Goal: Obtain resource: Download file/media

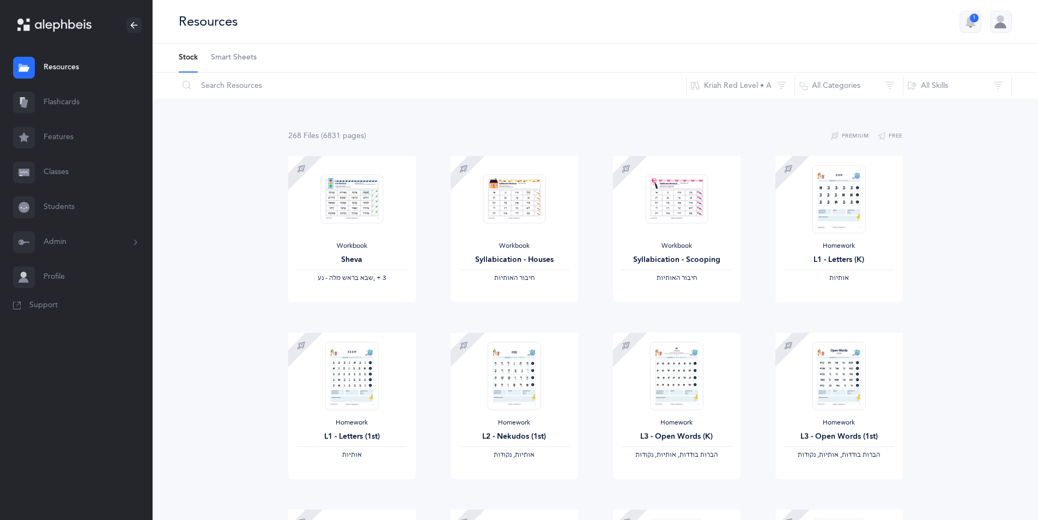
click at [68, 243] on button "Admin" at bounding box center [76, 242] width 153 height 35
click at [778, 418] on div "Homework L3 - Open Words (1st) ‫הברות בודדות, אותיות, נקודות‬" at bounding box center [840, 406] width 128 height 146
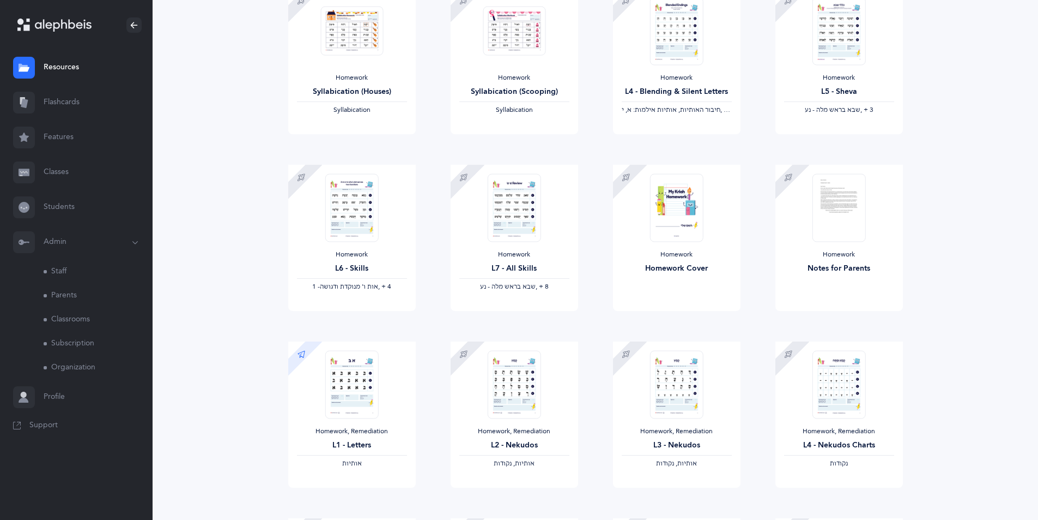
scroll to position [524, 0]
click at [654, 231] on img at bounding box center [676, 205] width 53 height 68
click at [650, 313] on button "Download" at bounding box center [645, 319] width 64 height 22
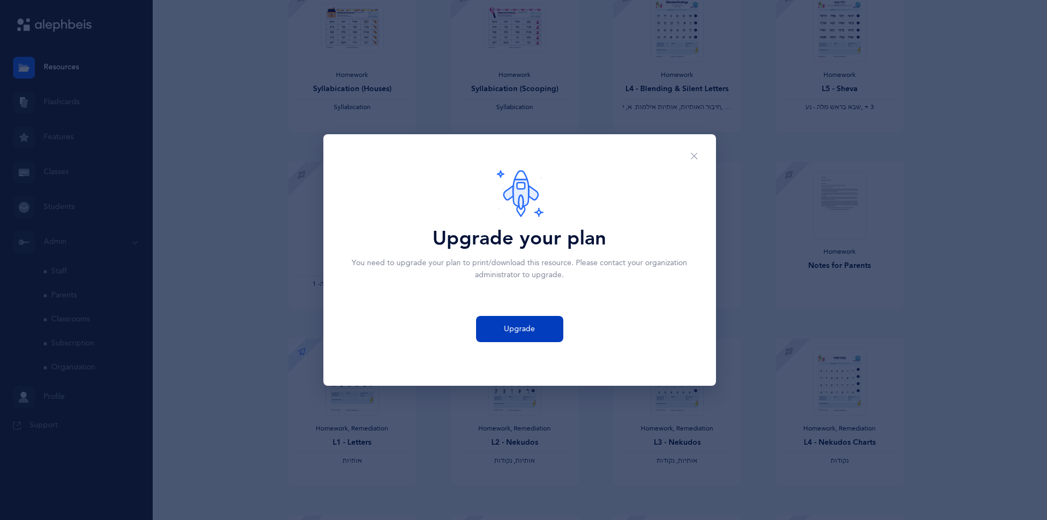
click at [510, 327] on span "Upgrade" at bounding box center [519, 328] width 31 height 11
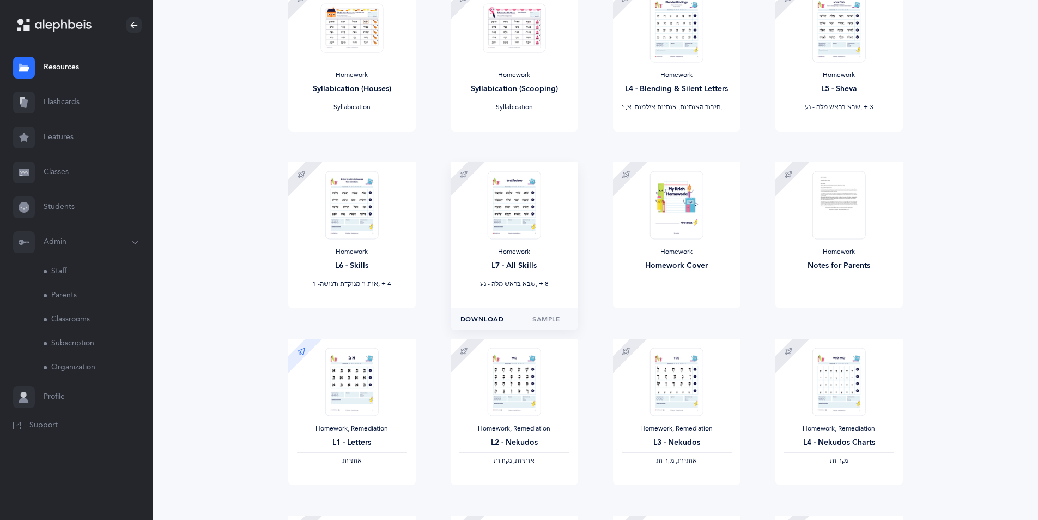
click at [483, 317] on span "Download" at bounding box center [483, 319] width 44 height 10
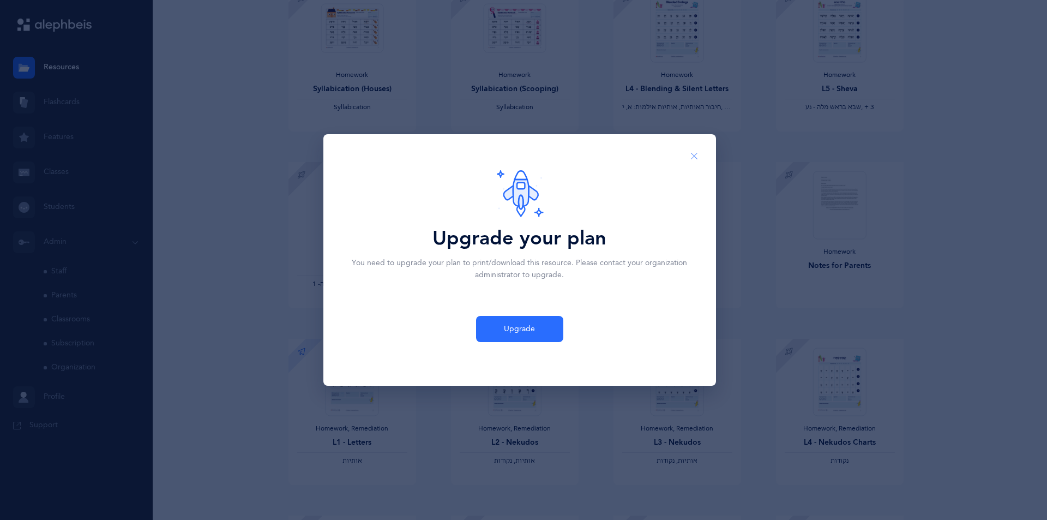
click at [705, 146] on button "Close" at bounding box center [694, 156] width 26 height 27
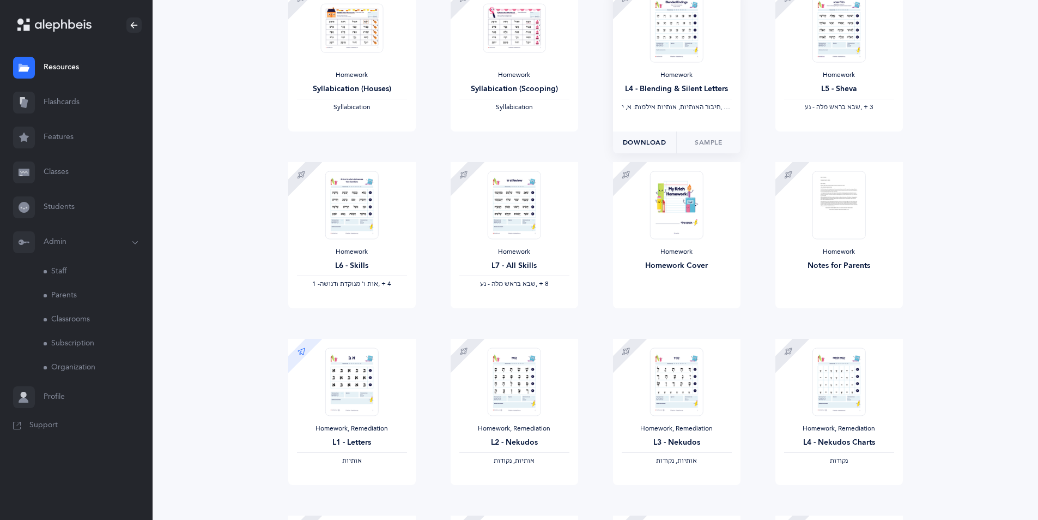
click at [649, 142] on span "Download" at bounding box center [645, 142] width 44 height 10
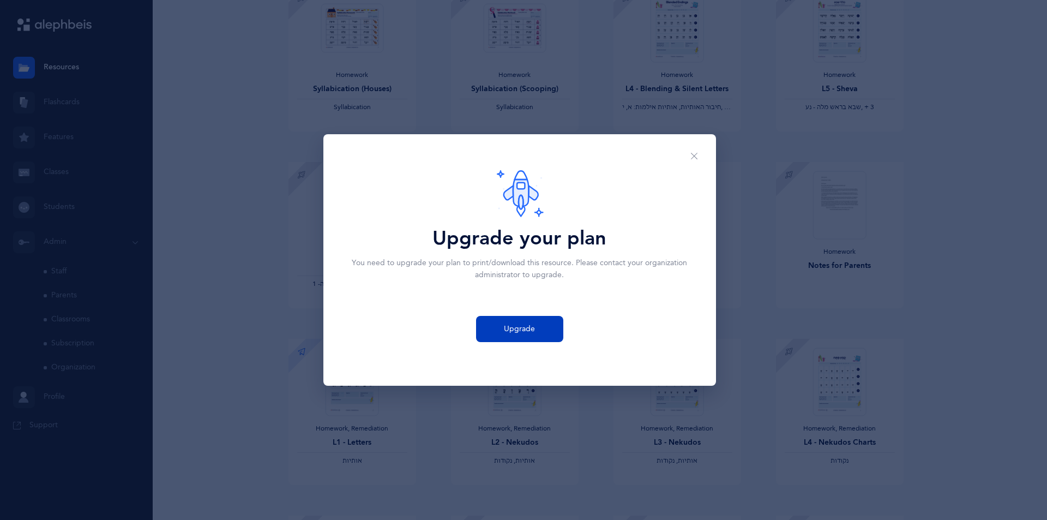
click at [527, 335] on button "Upgrade" at bounding box center [519, 329] width 87 height 26
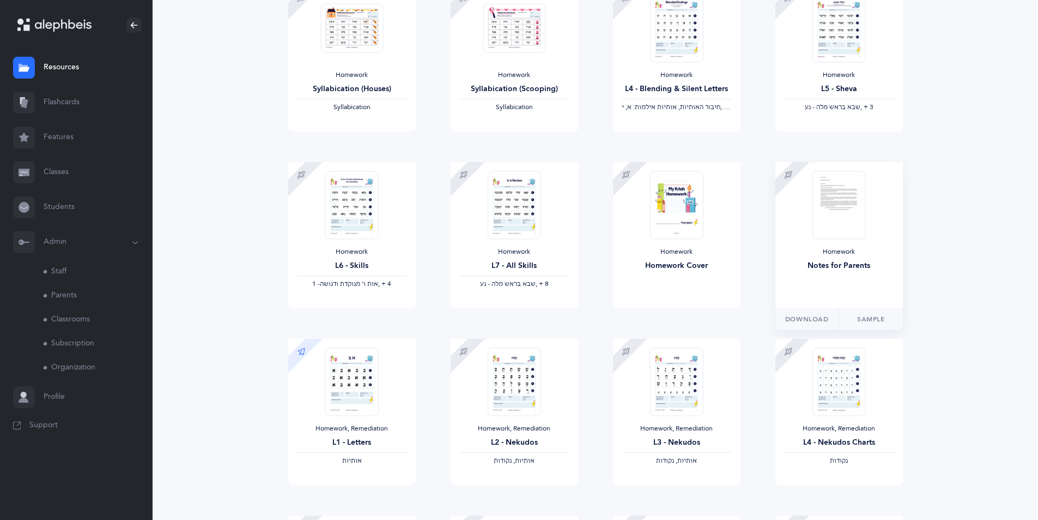
click at [823, 232] on img at bounding box center [838, 205] width 53 height 68
click at [861, 320] on link "Sample" at bounding box center [871, 319] width 64 height 22
drag, startPoint x: 333, startPoint y: 70, endPoint x: 353, endPoint y: 146, distance: 77.7
click at [337, 80] on div "Homework Syllabication (Houses) Syllabication" at bounding box center [352, 58] width 128 height 146
click at [318, 141] on span "Download" at bounding box center [320, 142] width 44 height 10
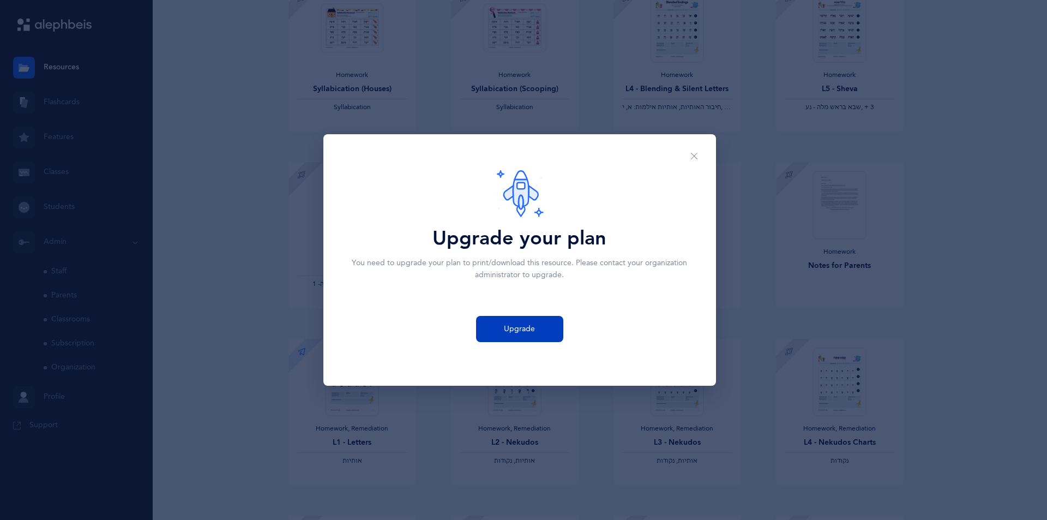
click at [518, 330] on span "Upgrade" at bounding box center [519, 328] width 31 height 11
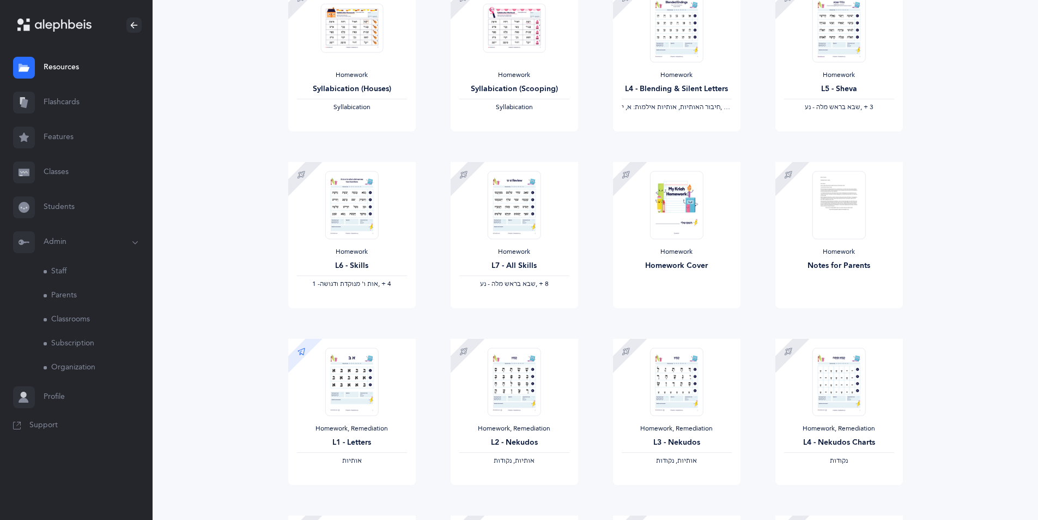
click at [282, 374] on div "Homework, Remediation L1 - Letters ‫אותיות‬ View Sample" at bounding box center [352, 427] width 162 height 177
click at [892, 461] on div "‫נקודות‬" at bounding box center [839, 460] width 110 height 9
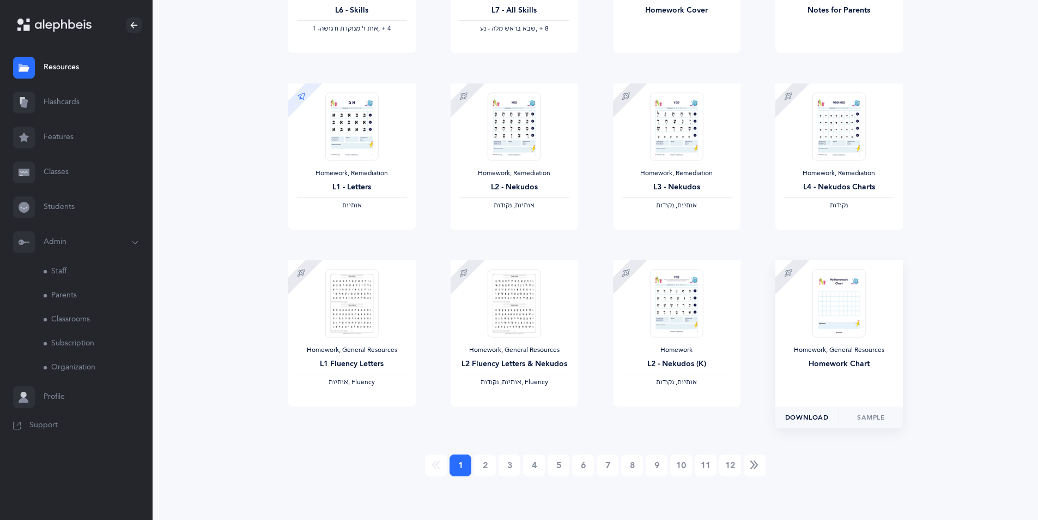
click at [825, 406] on button "Download" at bounding box center [808, 417] width 64 height 22
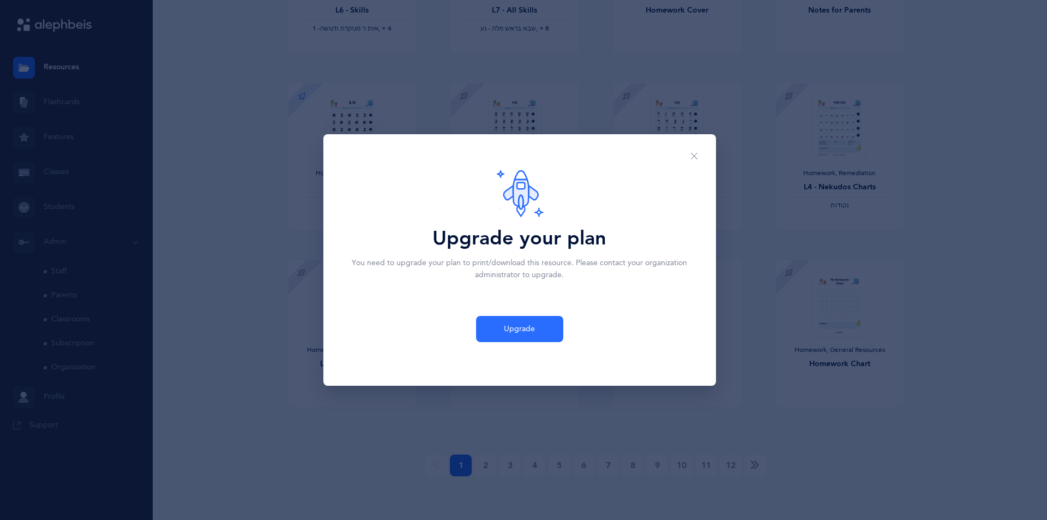
click at [896, 464] on div "Upgrade your plan You need to upgrade your plan to print/download this resource…" at bounding box center [523, 260] width 1047 height 520
click at [748, 366] on div "Upgrade your plan You need to upgrade your plan to print/download this resource…" at bounding box center [523, 260] width 1047 height 520
click at [772, 384] on div "Upgrade your plan You need to upgrade your plan to print/download this resource…" at bounding box center [523, 260] width 1047 height 520
click at [774, 374] on div "Upgrade your plan You need to upgrade your plan to print/download this resource…" at bounding box center [523, 260] width 1047 height 520
click at [774, 384] on div "Upgrade your plan You need to upgrade your plan to print/download this resource…" at bounding box center [523, 260] width 1047 height 520
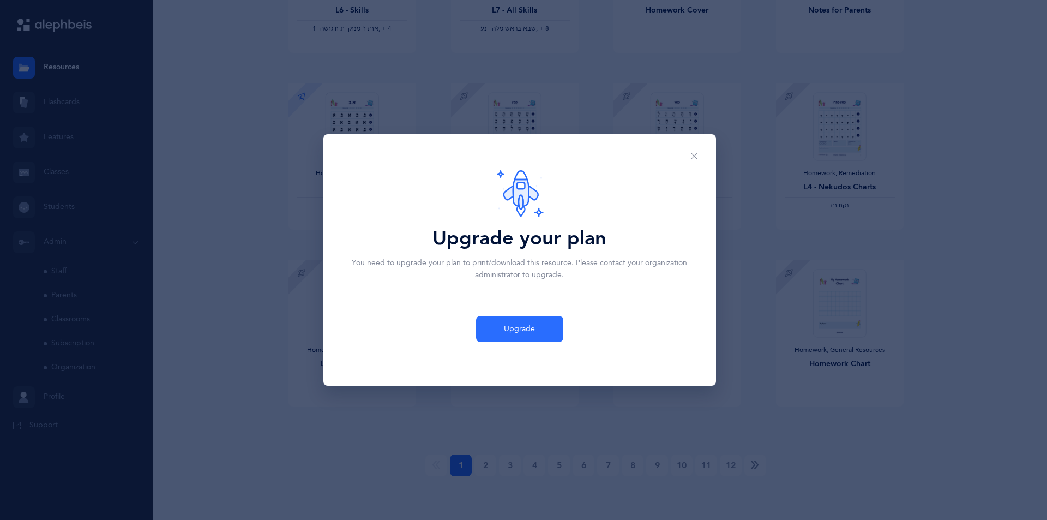
click at [774, 389] on div "Upgrade your plan You need to upgrade your plan to print/download this resource…" at bounding box center [523, 260] width 1047 height 520
click at [756, 421] on div "Upgrade your plan You need to upgrade your plan to print/download this resource…" at bounding box center [523, 260] width 1047 height 520
click at [774, 400] on div "Upgrade your plan You need to upgrade your plan to print/download this resource…" at bounding box center [523, 260] width 1047 height 520
click at [901, 462] on div "Upgrade your plan You need to upgrade your plan to print/download this resource…" at bounding box center [523, 260] width 1047 height 520
click at [766, 386] on div "Upgrade your plan You need to upgrade your plan to print/download this resource…" at bounding box center [523, 260] width 1047 height 520
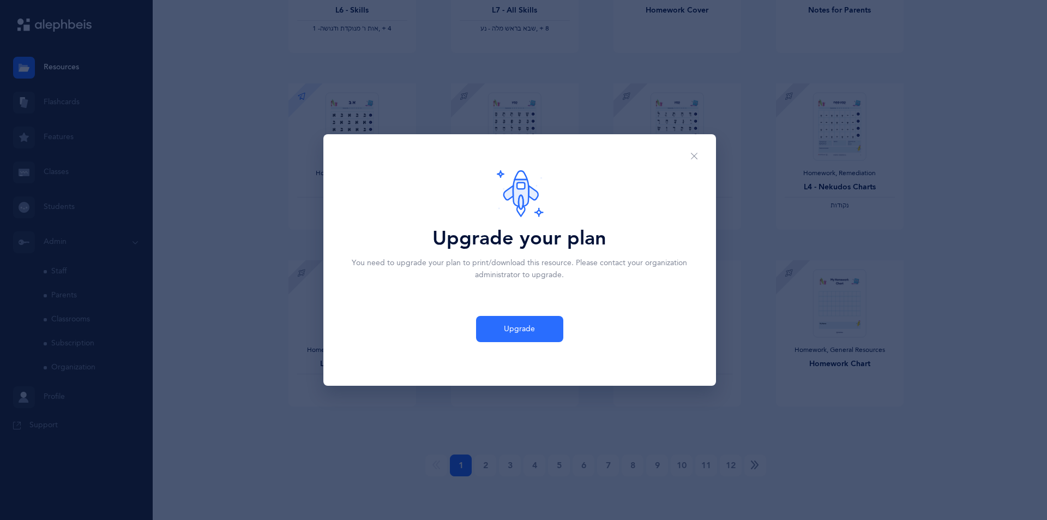
click at [769, 382] on div "Upgrade your plan You need to upgrade your plan to print/download this resource…" at bounding box center [523, 260] width 1047 height 520
click at [1013, 424] on div "Upgrade your plan You need to upgrade your plan to print/download this resource…" at bounding box center [523, 260] width 1047 height 520
click at [1013, 519] on div "Upgrade your plan You need to upgrade your plan to print/download this resource…" at bounding box center [523, 260] width 1047 height 520
click at [1023, 425] on div "Upgrade your plan You need to upgrade your plan to print/download this resource…" at bounding box center [523, 260] width 1047 height 520
click at [204, 421] on div "Upgrade your plan You need to upgrade your plan to print/download this resource…" at bounding box center [523, 260] width 1047 height 520
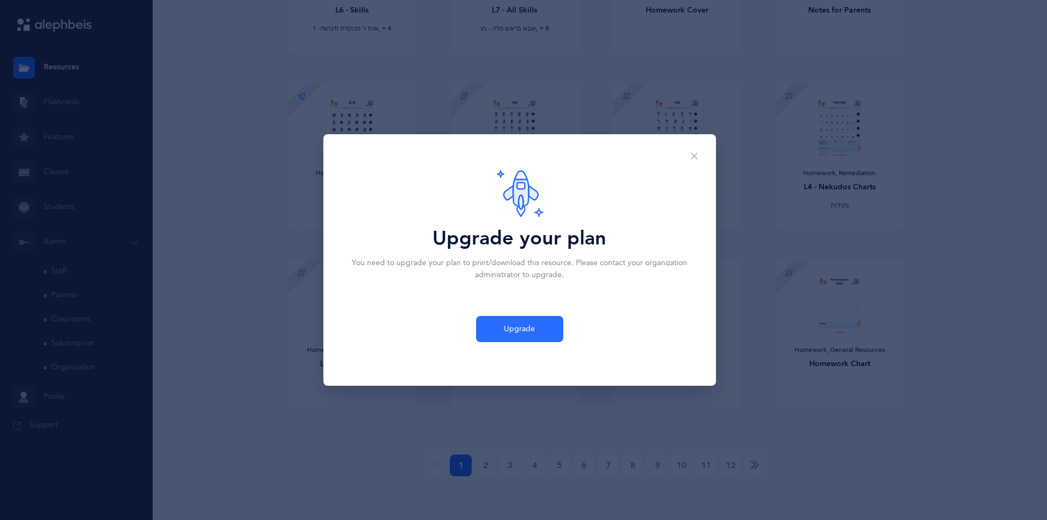
click at [903, 453] on div "Upgrade your plan You need to upgrade your plan to print/download this resource…" at bounding box center [523, 260] width 1047 height 520
click at [759, 397] on div "Upgrade your plan You need to upgrade your plan to print/download this resource…" at bounding box center [523, 260] width 1047 height 520
click at [921, 485] on div "Upgrade your plan You need to upgrade your plan to print/download this resource…" at bounding box center [523, 260] width 1047 height 520
click at [895, 456] on div "Upgrade your plan You need to upgrade your plan to print/download this resource…" at bounding box center [523, 260] width 1047 height 520
click at [765, 380] on div "Upgrade your plan You need to upgrade your plan to print/download this resource…" at bounding box center [523, 260] width 1047 height 520
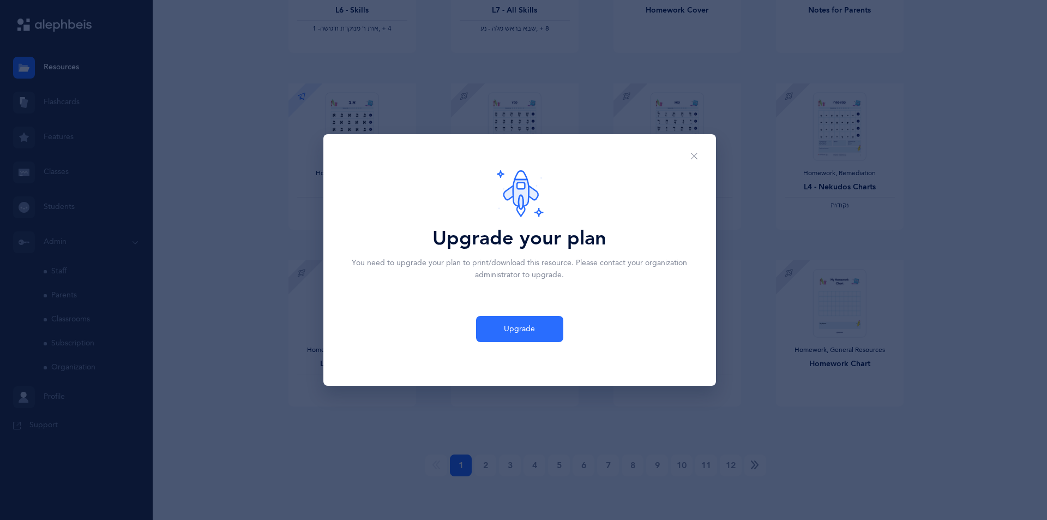
click at [772, 384] on div "Upgrade your plan You need to upgrade your plan to print/download this resource…" at bounding box center [523, 260] width 1047 height 520
click at [780, 380] on div "Upgrade your plan You need to upgrade your plan to print/download this resource…" at bounding box center [523, 260] width 1047 height 520
click at [837, 417] on div "Upgrade your plan You need to upgrade your plan to print/download this resource…" at bounding box center [523, 260] width 1047 height 520
click at [772, 394] on div "Upgrade your plan You need to upgrade your plan to print/download this resource…" at bounding box center [523, 260] width 1047 height 520
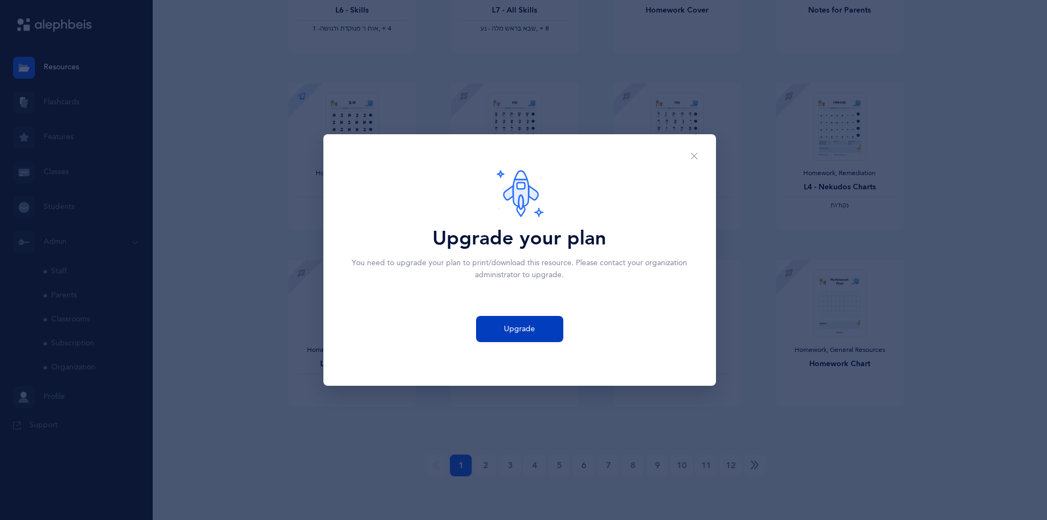
click at [526, 334] on span "Upgrade" at bounding box center [519, 328] width 31 height 11
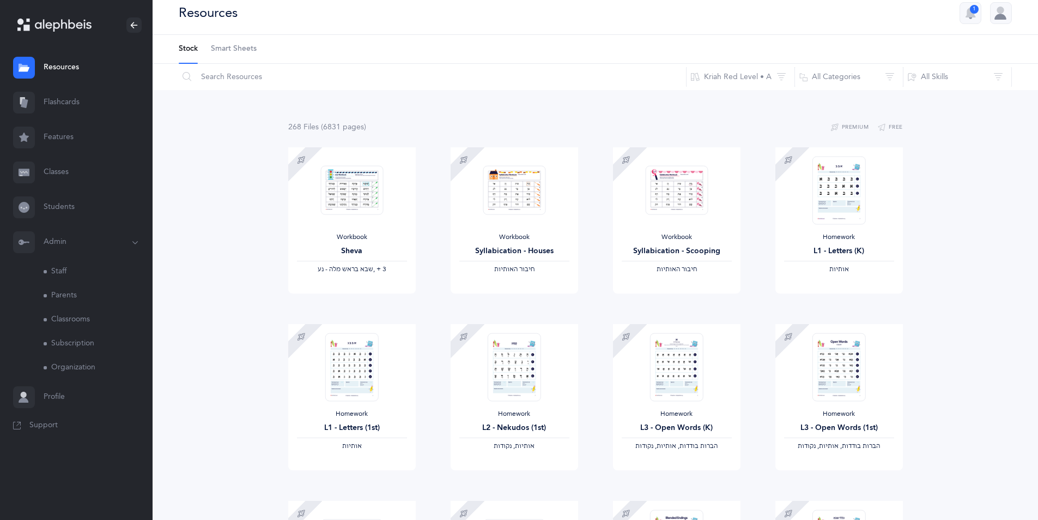
scroll to position [0, 0]
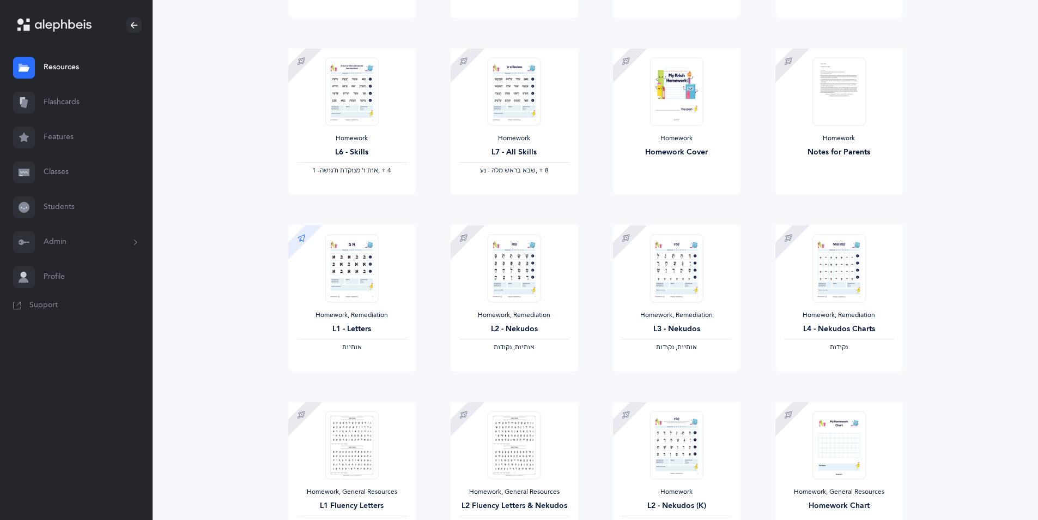
scroll to position [779, 0]
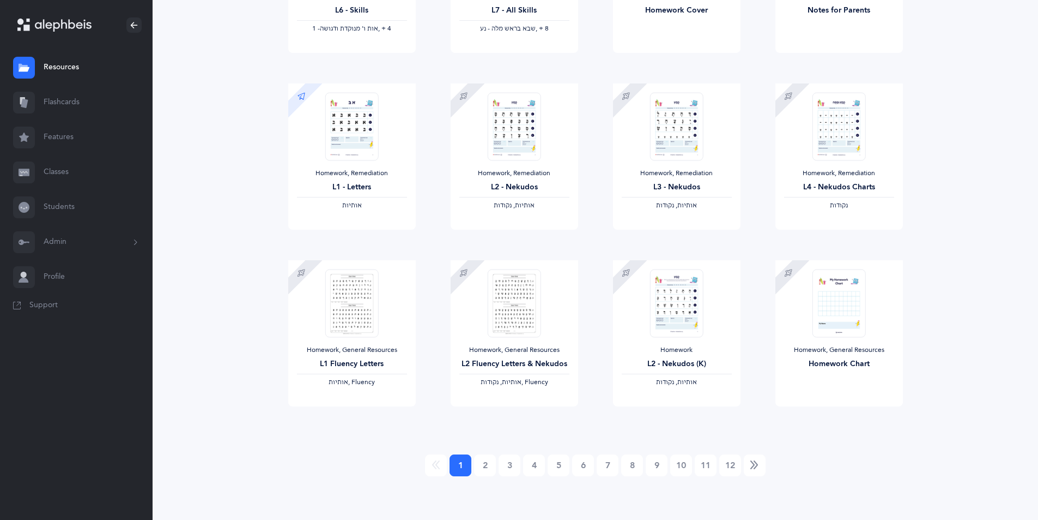
click at [900, 454] on ul "1 (current) 2 3 4 5 6 7 8 9 10 11 12" at bounding box center [595, 465] width 615 height 22
click at [794, 388] on div "Homework, General Resources Homework Chart" at bounding box center [840, 333] width 128 height 146
click at [768, 383] on div "Homework, General Resources Homework Chart Download Sample" at bounding box center [839, 348] width 162 height 177
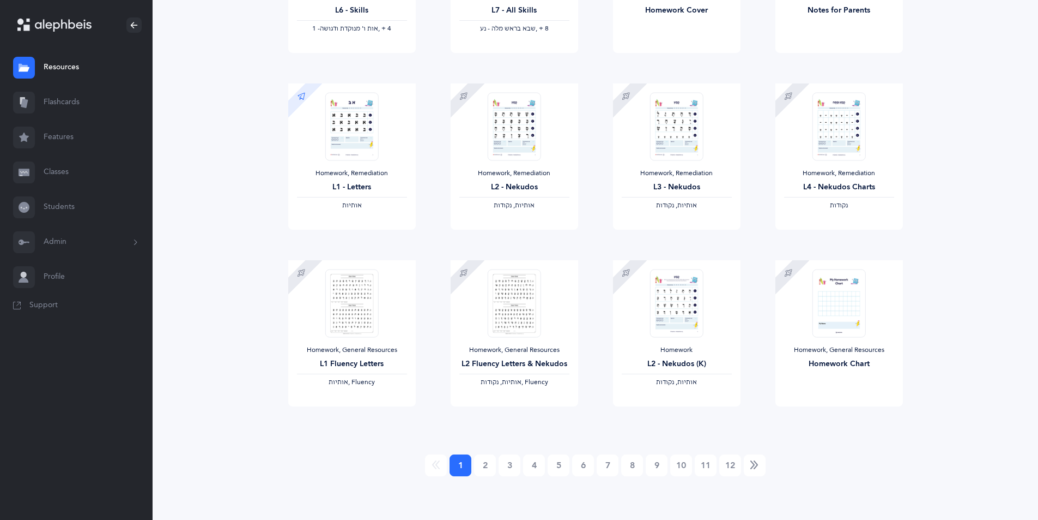
click at [766, 370] on div "Homework, General Resources Homework Chart Download Sample" at bounding box center [839, 348] width 162 height 177
click at [756, 422] on div "Homework L2 - Nekudos (K) ‫אותיות, נקודות‬ Download Sample" at bounding box center [677, 348] width 162 height 177
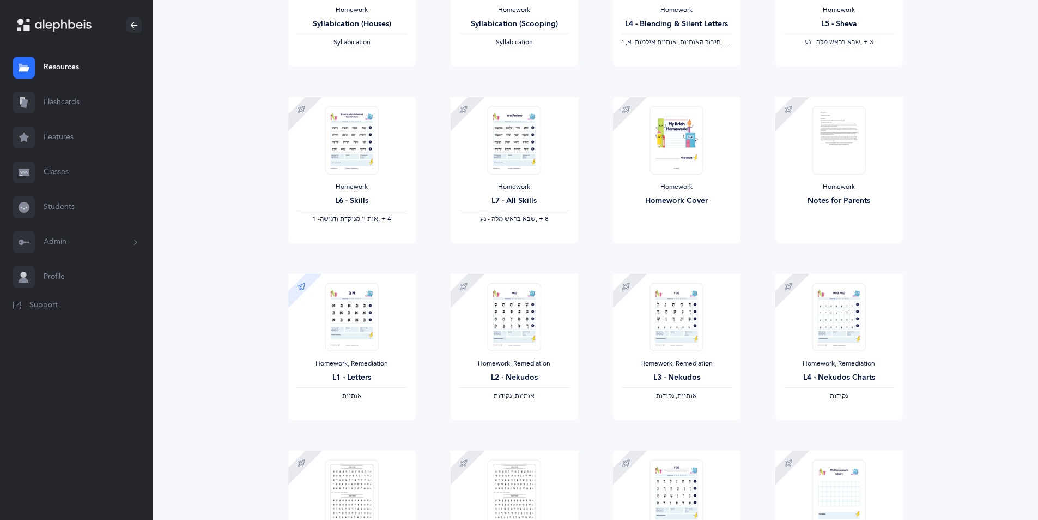
scroll to position [397, 0]
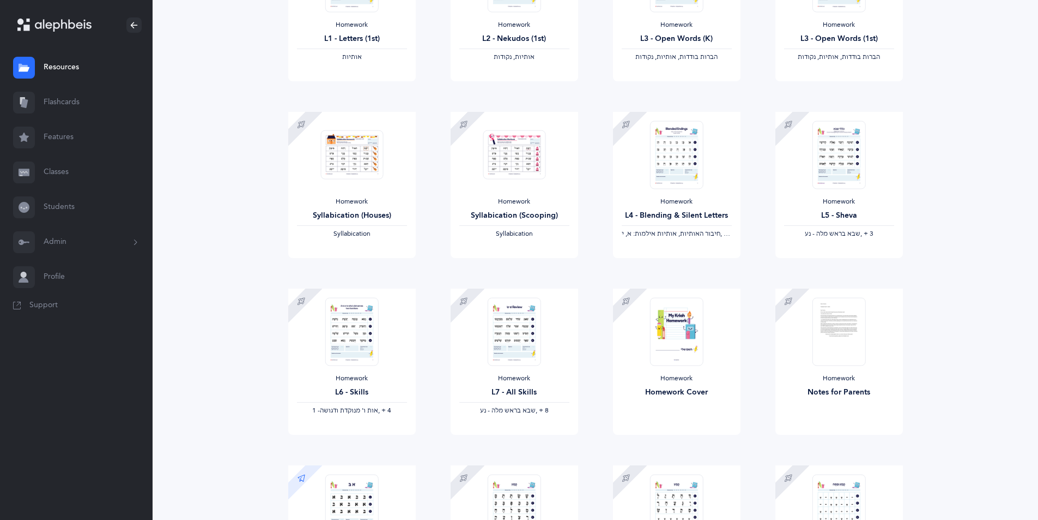
click at [770, 397] on div "Homework Notes for Parents Download Sample" at bounding box center [839, 376] width 162 height 177
click at [806, 404] on div "Homework Notes for Parents" at bounding box center [840, 361] width 128 height 146
click at [794, 390] on div "Notes for Parents" at bounding box center [839, 391] width 110 height 11
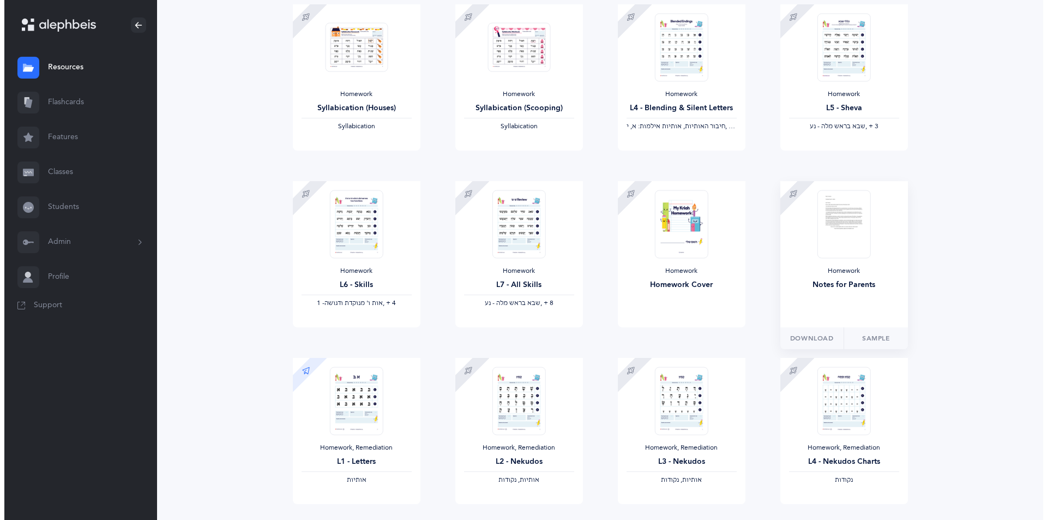
scroll to position [779, 0]
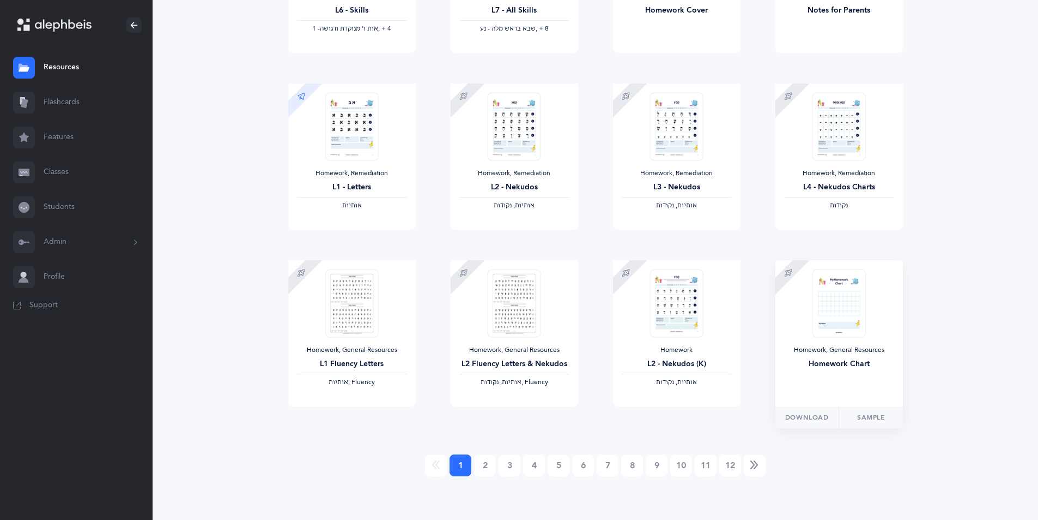
click at [778, 378] on div "Homework, General Resources Homework Chart" at bounding box center [840, 333] width 128 height 146
click at [893, 462] on ul "1 (current) 2 3 4 5 6 7 8 9 10 11 12" at bounding box center [595, 465] width 615 height 22
click at [897, 457] on ul "1 (current) 2 3 4 5 6 7 8 9 10 11 12" at bounding box center [595, 465] width 615 height 22
click at [902, 455] on ul "1 (current) 2 3 4 5 6 7 8 9 10 11 12" at bounding box center [595, 465] width 615 height 22
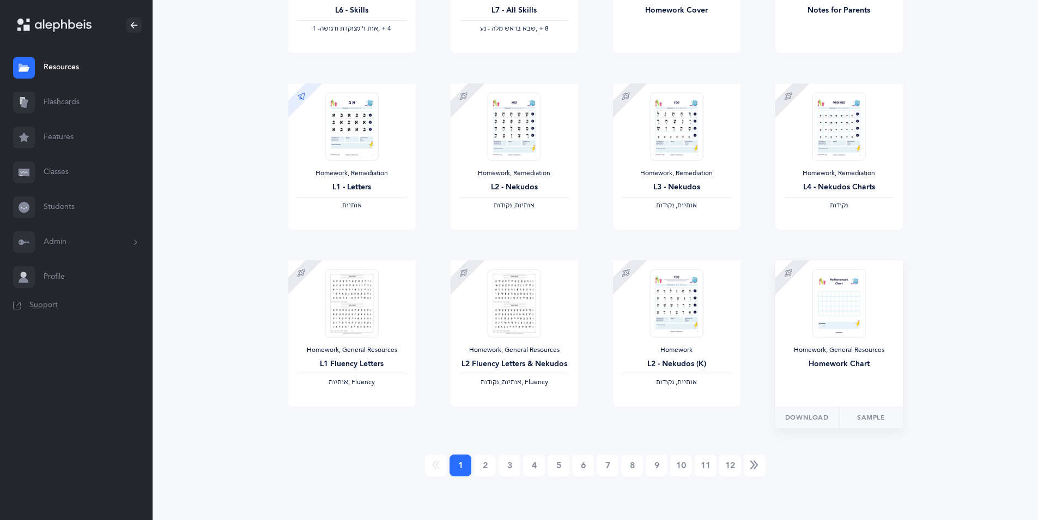
click at [783, 404] on div "Homework, General Resources Homework Chart" at bounding box center [840, 333] width 128 height 146
click at [729, 226] on div "Homework, Remediation L3 - Nekudos ‫אותיות, נקודות‬" at bounding box center [677, 156] width 128 height 146
click at [898, 458] on ul "1 (current) 2 3 4 5 6 7 8 9 10 11 12" at bounding box center [595, 465] width 615 height 22
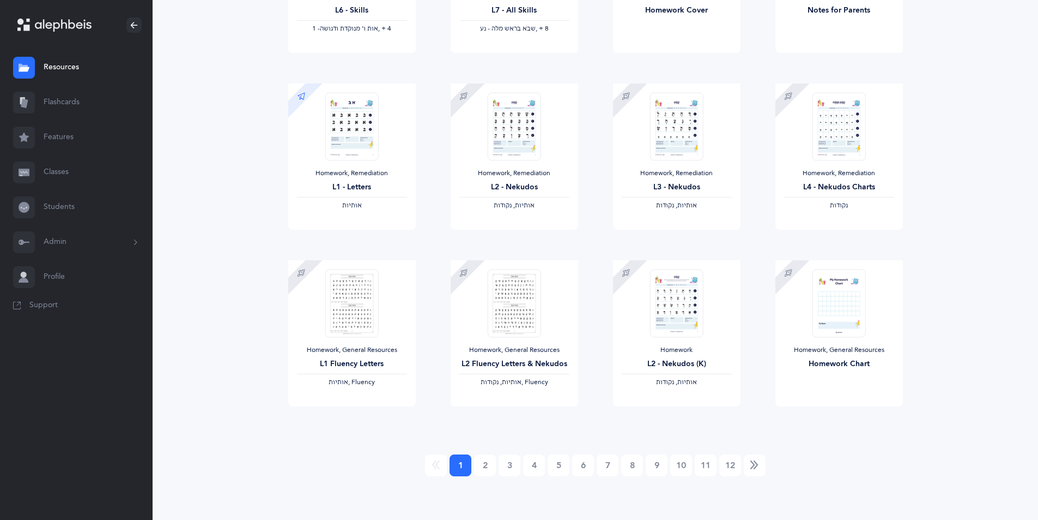
click at [769, 381] on div "Homework, General Resources Homework Chart Download Sample" at bounding box center [839, 348] width 162 height 177
click at [777, 405] on div "Homework, General Resources Homework Chart" at bounding box center [840, 333] width 128 height 146
click at [766, 385] on div "Homework, General Resources Homework Chart Download Sample" at bounding box center [839, 348] width 162 height 177
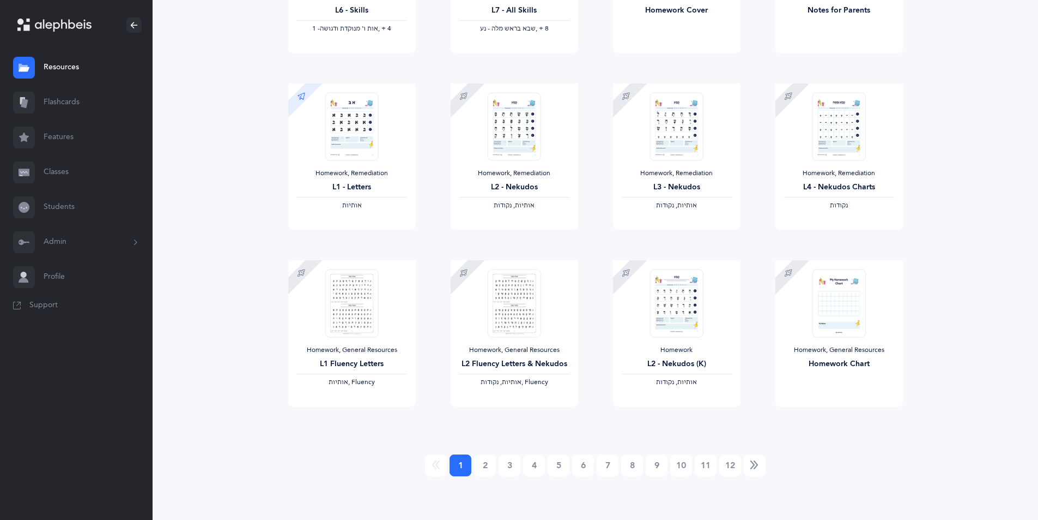
click at [893, 462] on ul "1 (current) 2 3 4 5 6 7 8 9 10 11 12" at bounding box center [595, 465] width 615 height 22
click at [792, 392] on div "Homework, General Resources Homework Chart" at bounding box center [840, 333] width 128 height 146
click at [890, 461] on ul "1 (current) 2 3 4 5 6 7 8 9 10 11 12" at bounding box center [595, 465] width 615 height 22
click at [760, 396] on div "Homework, General Resources Homework Chart Download Sample" at bounding box center [839, 348] width 162 height 177
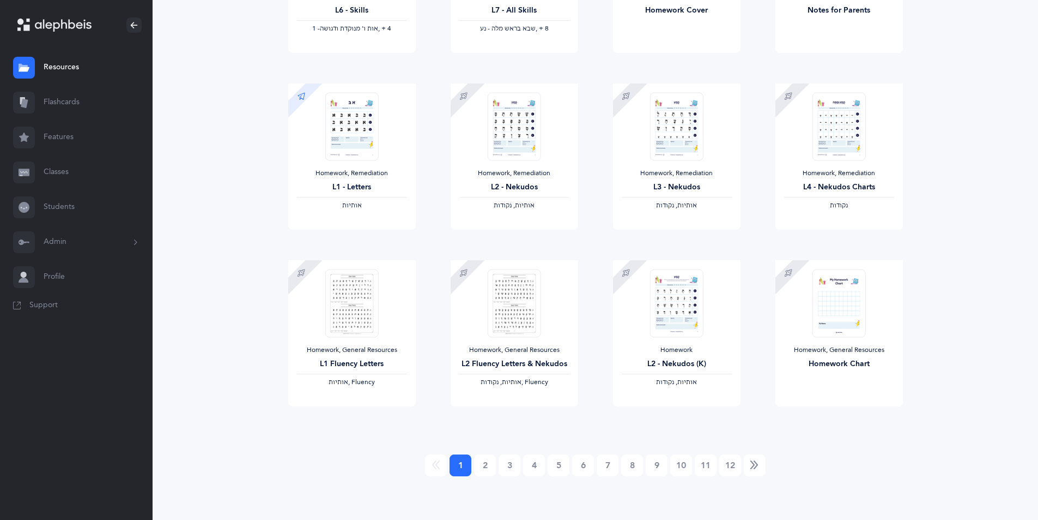
click at [770, 380] on div "Homework, General Resources Homework Chart Download Sample" at bounding box center [839, 348] width 162 height 177
click at [777, 402] on div "Homework, General Resources Homework Chart" at bounding box center [840, 333] width 128 height 146
click at [897, 457] on ul "1 (current) 2 3 4 5 6 7 8 9 10 11 12" at bounding box center [595, 465] width 615 height 22
click at [768, 384] on div "Homework, General Resources Homework Chart Download Sample" at bounding box center [839, 348] width 162 height 177
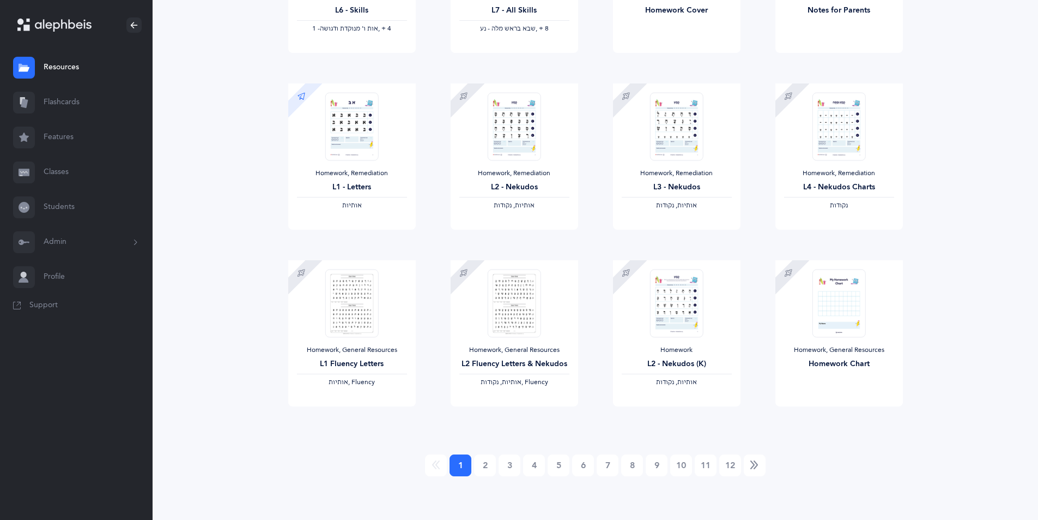
click at [896, 465] on ul "1 (current) 2 3 4 5 6 7 8 9 10 11 12" at bounding box center [595, 465] width 615 height 22
click at [786, 404] on div "Homework, General Resources Homework Chart" at bounding box center [840, 333] width 128 height 146
click at [776, 386] on div "Homework, General Resources Homework Chart" at bounding box center [840, 333] width 128 height 146
click at [898, 457] on ul "1 (current) 2 3 4 5 6 7 8 9 10 11 12" at bounding box center [595, 465] width 615 height 22
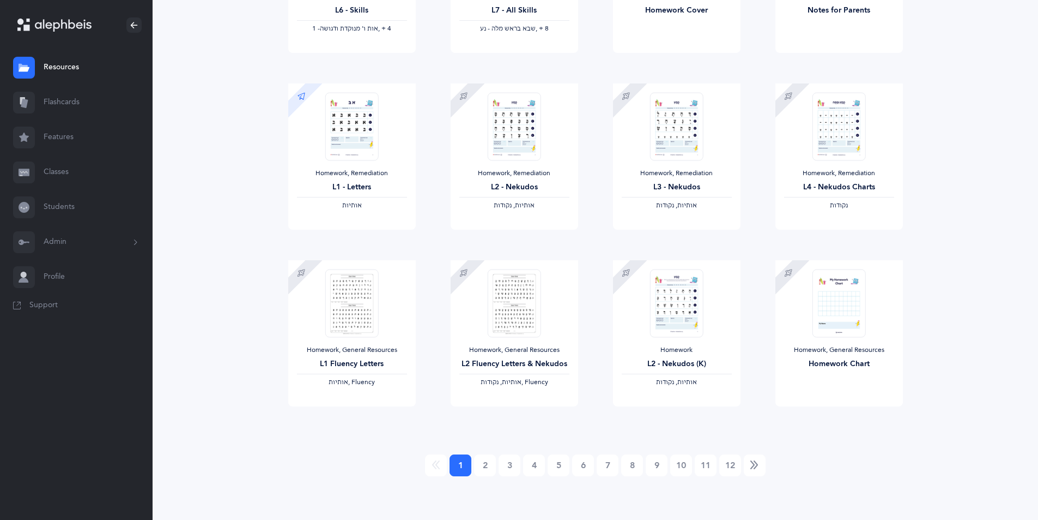
click at [762, 377] on div "Homework, General Resources Homework Chart Download Sample" at bounding box center [839, 348] width 162 height 177
click at [807, 402] on div "Homework, General Resources Homework Chart" at bounding box center [840, 333] width 128 height 146
click at [794, 390] on div "Homework, General Resources Homework Chart" at bounding box center [840, 333] width 128 height 146
click at [893, 459] on ul "1 (current) 2 3 4 5 6 7 8 9 10 11 12" at bounding box center [595, 465] width 615 height 22
click at [781, 397] on div "Homework, General Resources Homework Chart" at bounding box center [840, 333] width 128 height 146
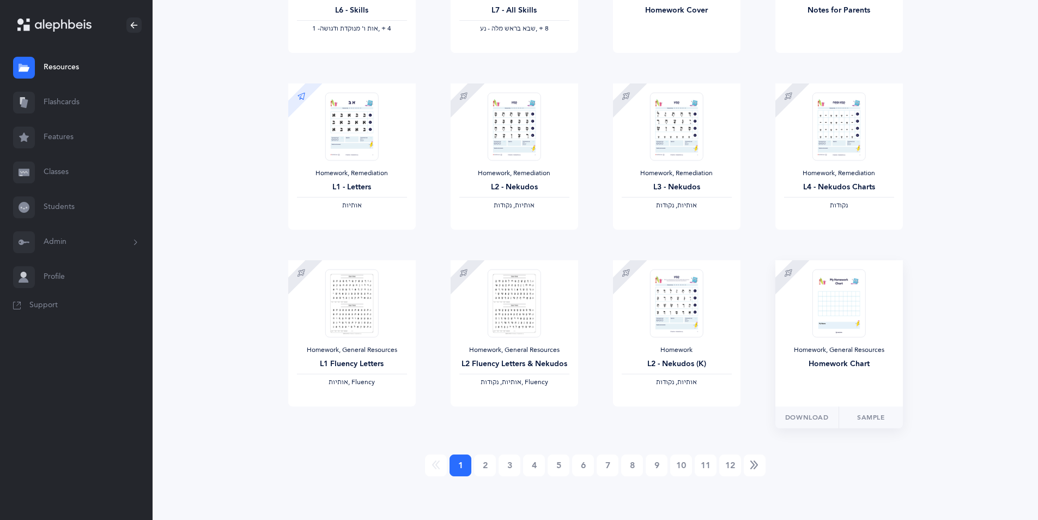
click at [891, 457] on ul "1 (current) 2 3 4 5 6 7 8 9 10 11 12" at bounding box center [595, 465] width 615 height 22
click at [763, 400] on div "Homework, General Resources Homework Chart Download Sample" at bounding box center [839, 348] width 162 height 177
click at [784, 395] on div "Homework, General Resources Homework Chart" at bounding box center [840, 333] width 128 height 146
click at [760, 388] on div "Homework, General Resources Homework Chart Download Sample" at bounding box center [839, 348] width 162 height 177
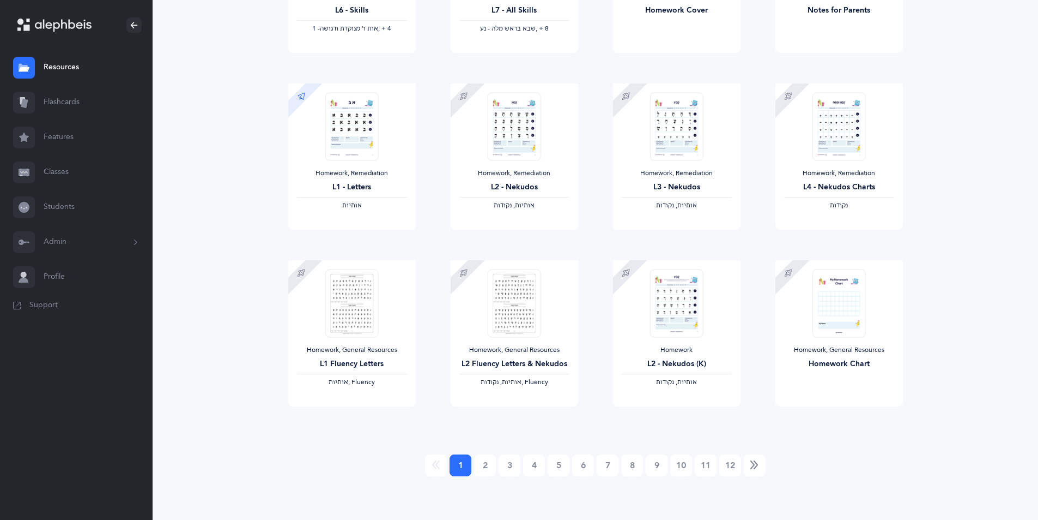
click at [903, 461] on ul "1 (current) 2 3 4 5 6 7 8 9 10 11 12" at bounding box center [595, 465] width 615 height 22
click at [777, 381] on div "Homework, General Resources Homework Chart" at bounding box center [840, 333] width 128 height 146
click at [779, 381] on div "Homework, General Resources Homework Chart" at bounding box center [840, 333] width 128 height 146
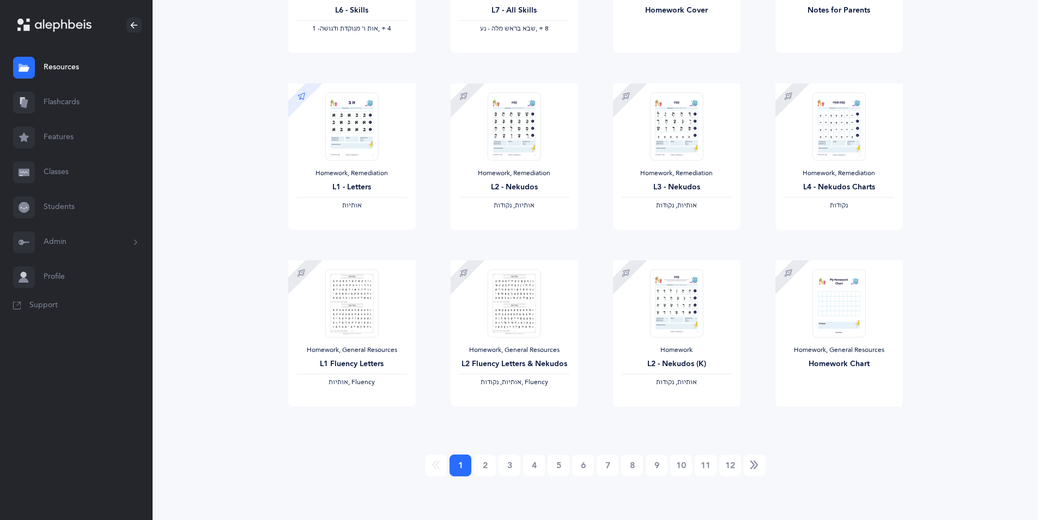
click at [822, 406] on div "Homework, General Resources Homework Chart" at bounding box center [840, 333] width 128 height 146
click at [777, 384] on div "Homework, General Resources Homework Chart" at bounding box center [840, 333] width 128 height 146
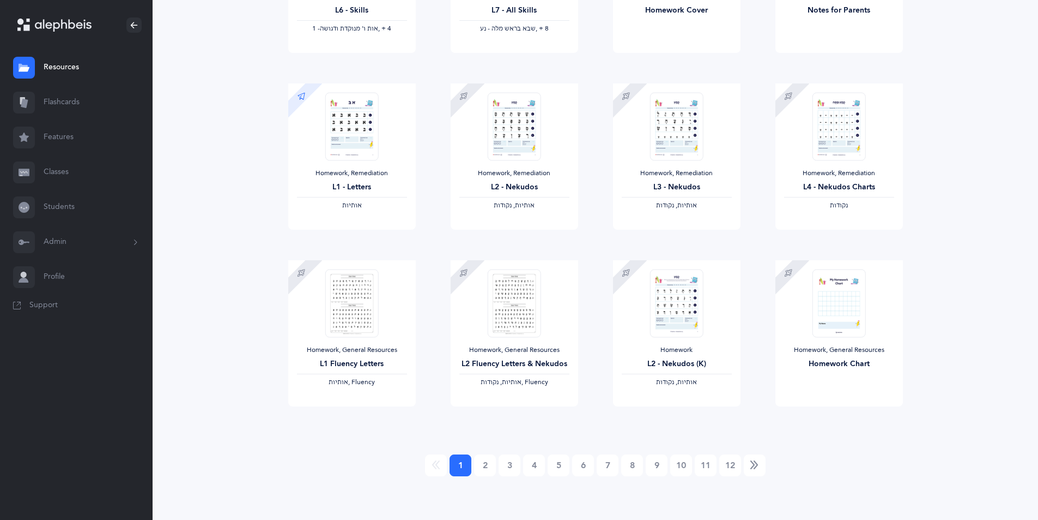
click at [892, 458] on ul "1 (current) 2 3 4 5 6 7 8 9 10 11 12" at bounding box center [595, 465] width 615 height 22
click at [790, 406] on button "Download" at bounding box center [808, 417] width 64 height 22
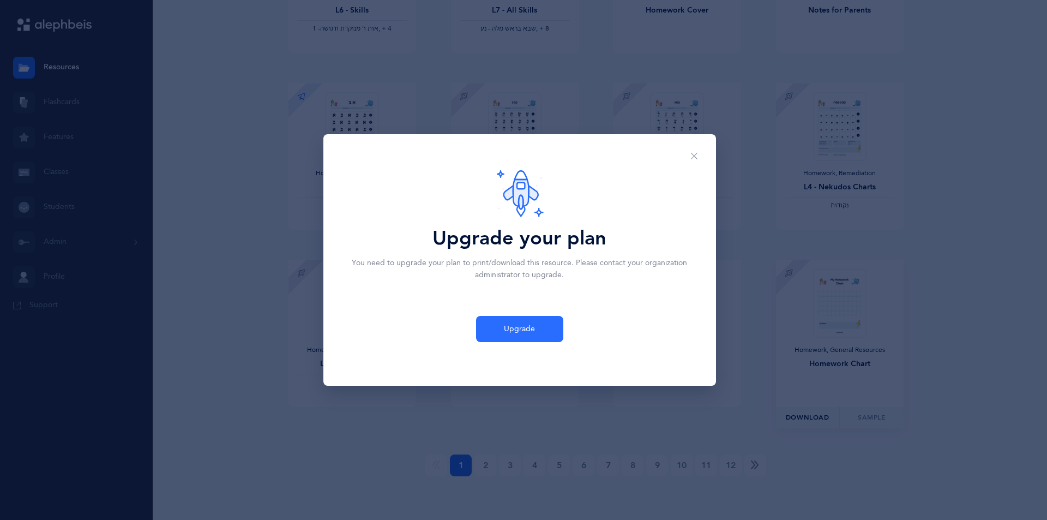
click at [891, 461] on div "Upgrade your plan You need to upgrade your plan to print/download this resource…" at bounding box center [523, 260] width 1047 height 520
click at [774, 374] on div "Upgrade your plan You need to upgrade your plan to print/download this resource…" at bounding box center [523, 260] width 1047 height 520
click at [777, 402] on div "Upgrade your plan You need to upgrade your plan to print/download this resource…" at bounding box center [523, 260] width 1047 height 520
click at [762, 376] on div "Upgrade your plan You need to upgrade your plan to print/download this resource…" at bounding box center [523, 260] width 1047 height 520
click at [464, 195] on div "Upgrade your plan You need to upgrade your plan to print/download this resource…" at bounding box center [519, 214] width 379 height 160
